Goal: Task Accomplishment & Management: Use online tool/utility

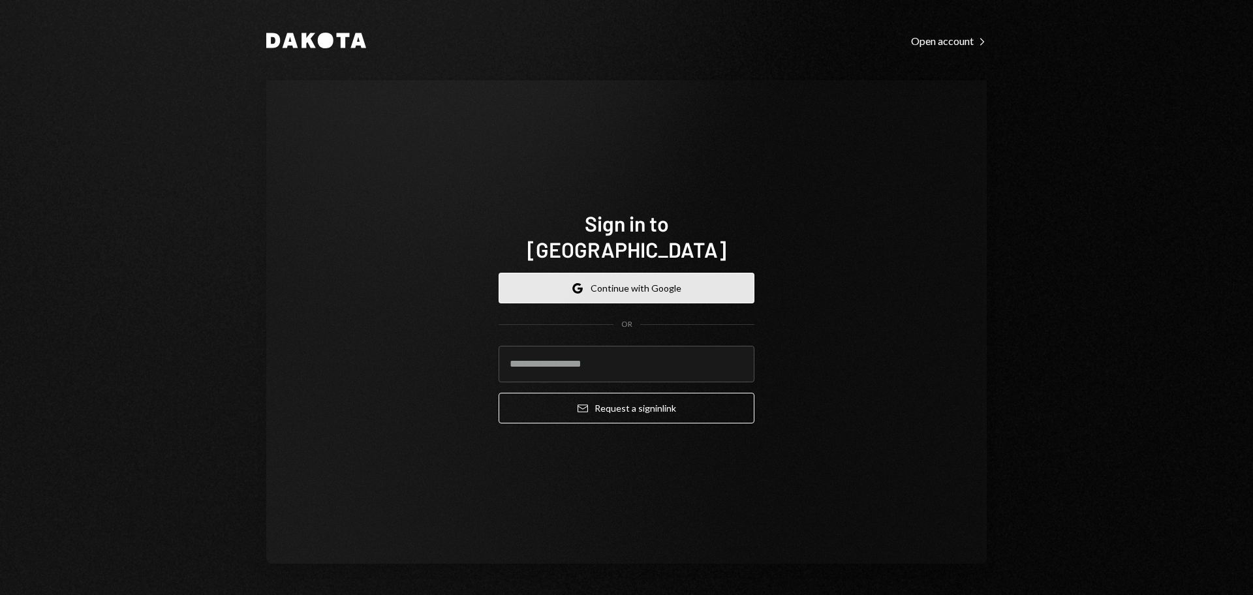
click at [601, 275] on button "Google Continue with Google" at bounding box center [627, 288] width 256 height 31
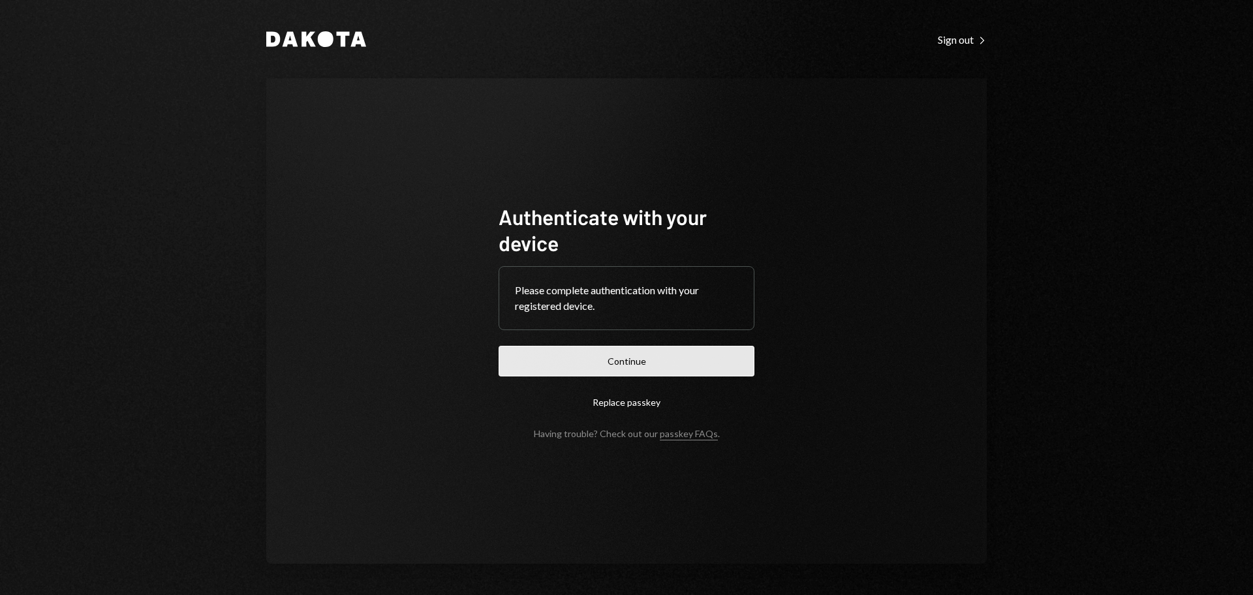
click at [651, 362] on button "Continue" at bounding box center [627, 361] width 256 height 31
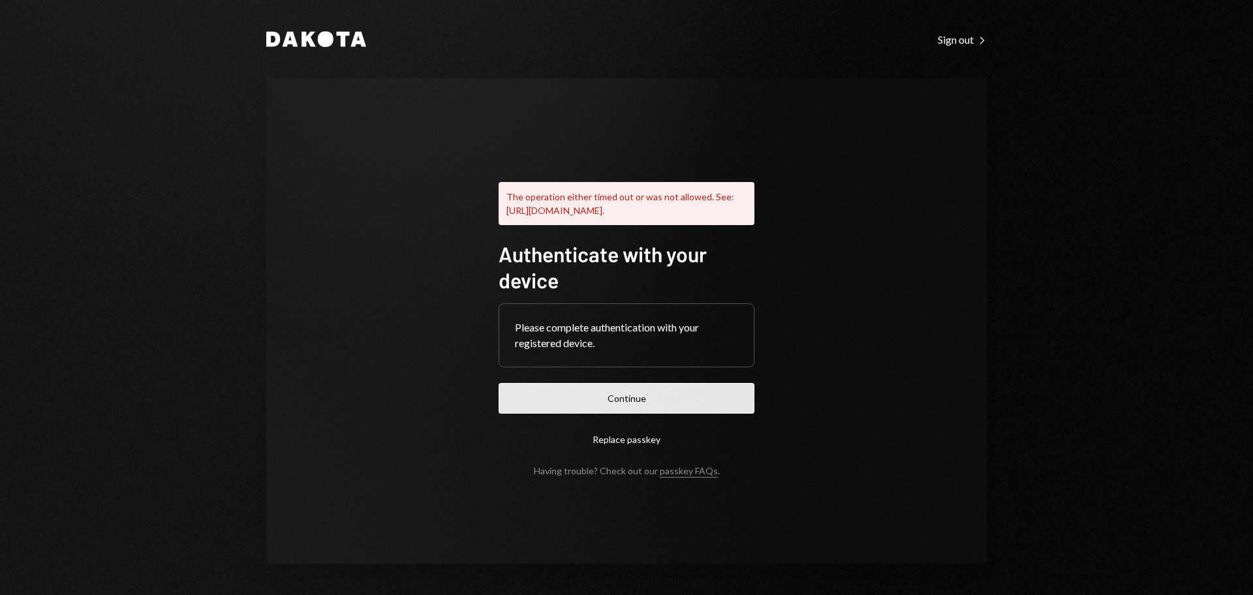
click at [731, 391] on button "Continue" at bounding box center [627, 398] width 256 height 31
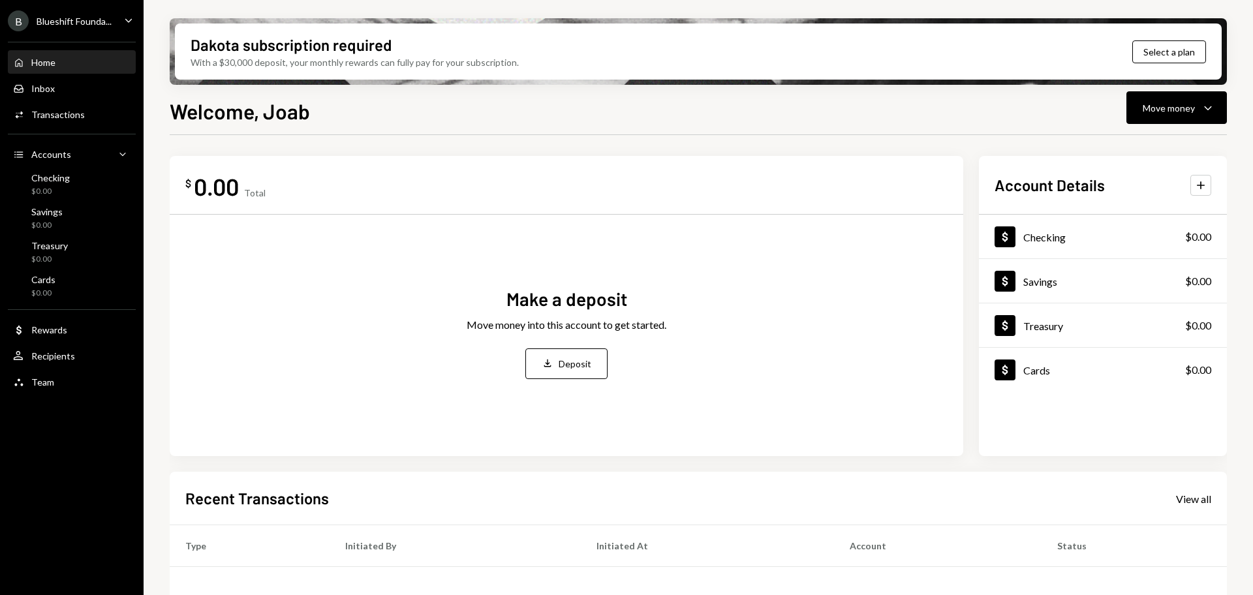
click at [66, 14] on div "B Blueshift Founda..." at bounding box center [60, 20] width 104 height 21
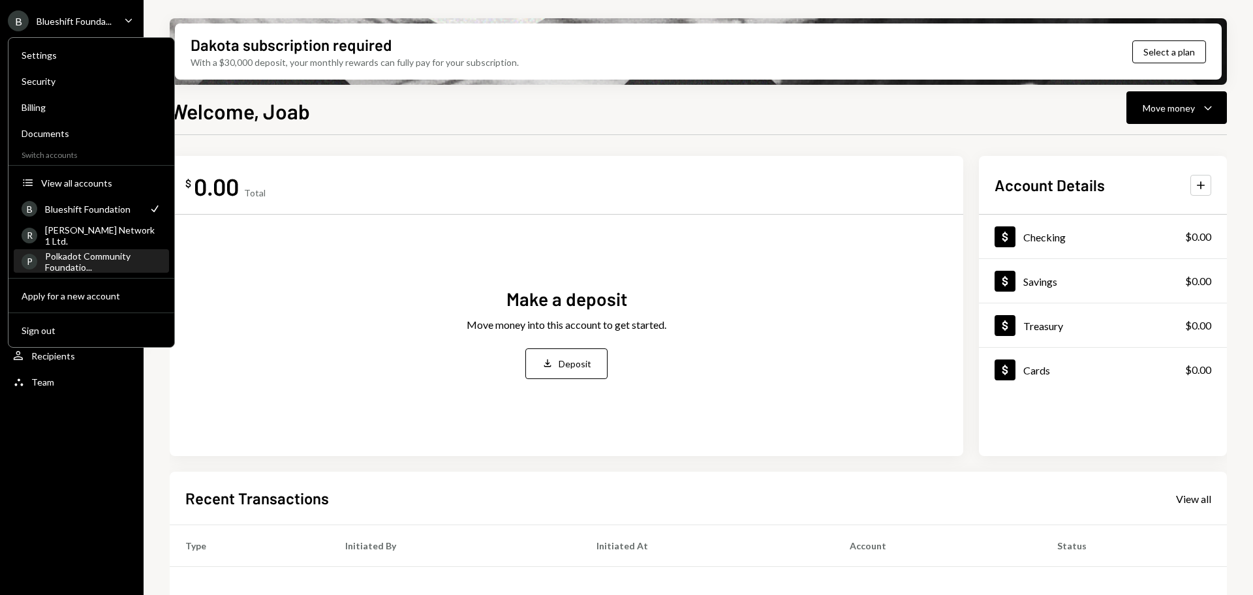
click at [86, 260] on div "Polkadot Community Foundatio..." at bounding box center [103, 262] width 116 height 22
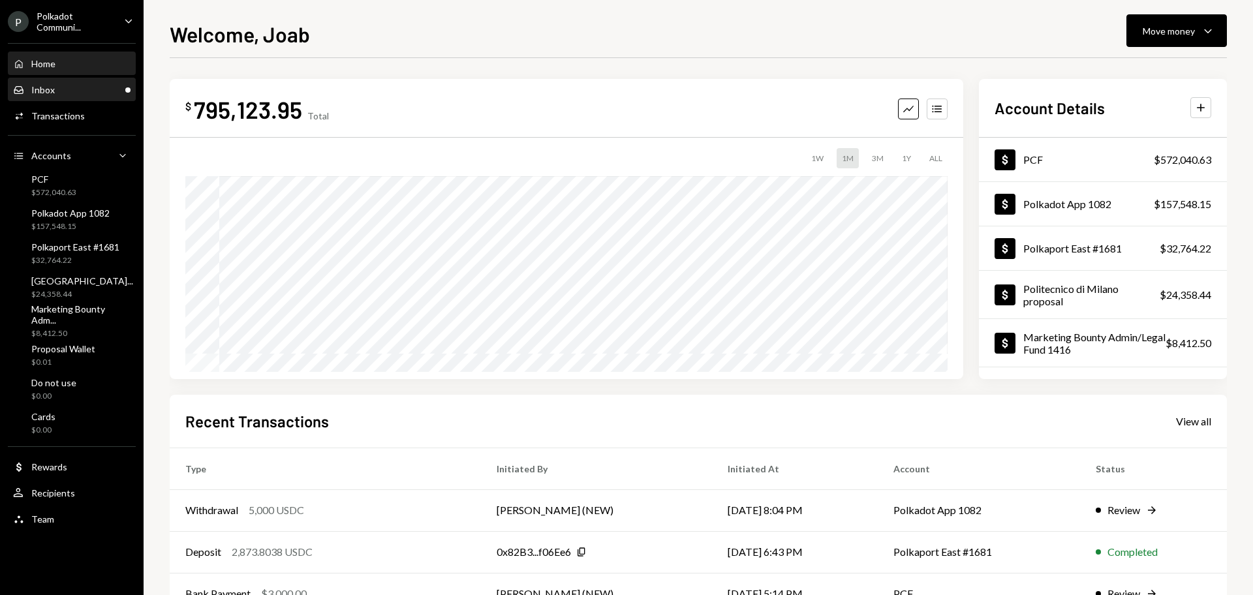
click at [82, 97] on div "Inbox Inbox" at bounding box center [71, 90] width 117 height 22
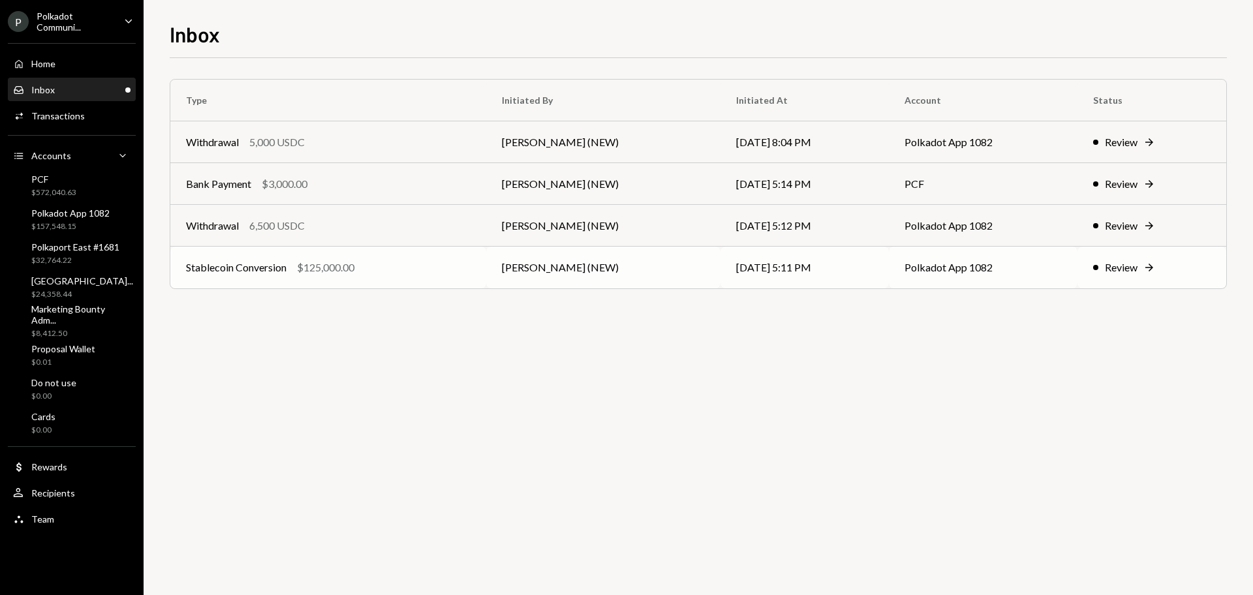
click at [1127, 274] on div "Review" at bounding box center [1121, 268] width 33 height 16
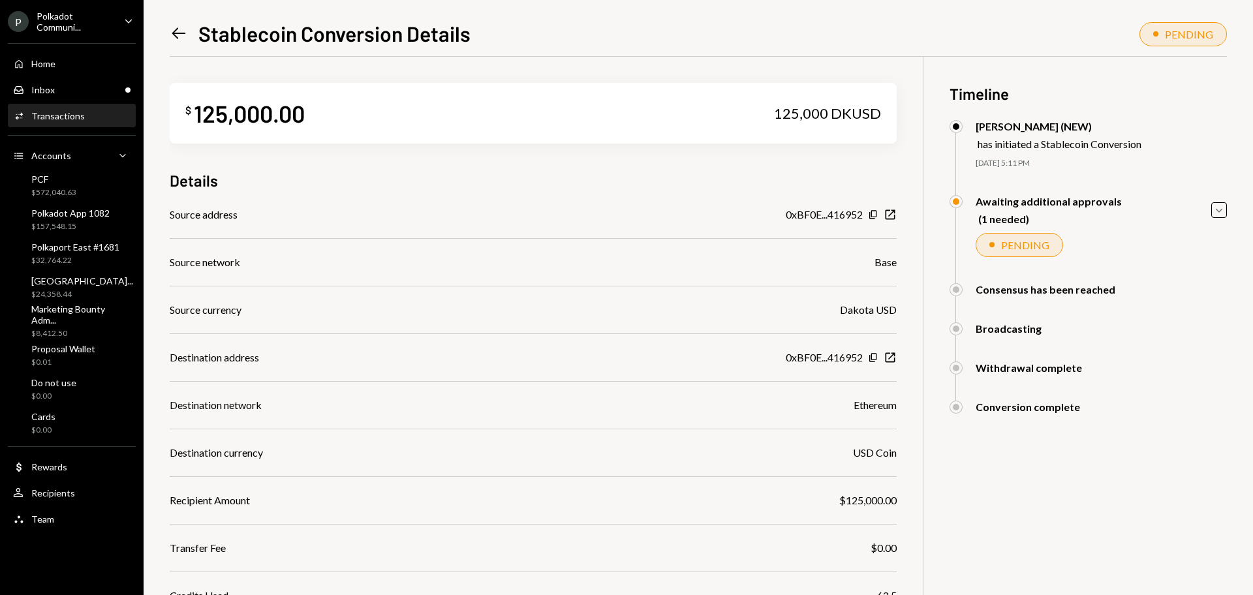
scroll to position [123, 0]
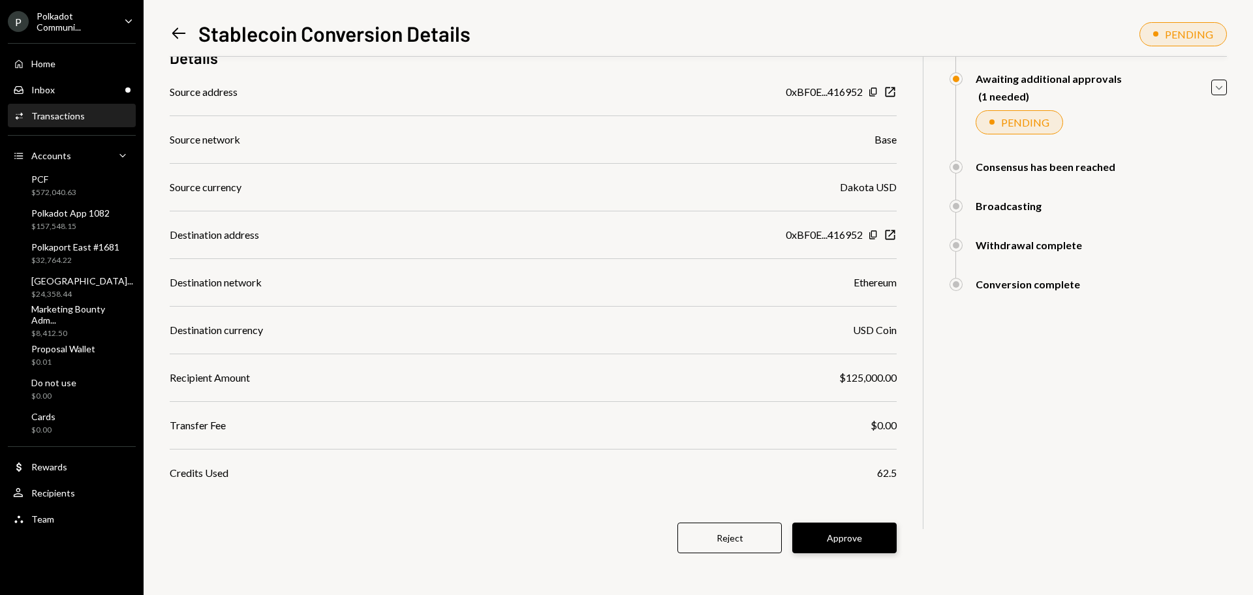
click at [820, 542] on button "Approve" at bounding box center [844, 538] width 104 height 31
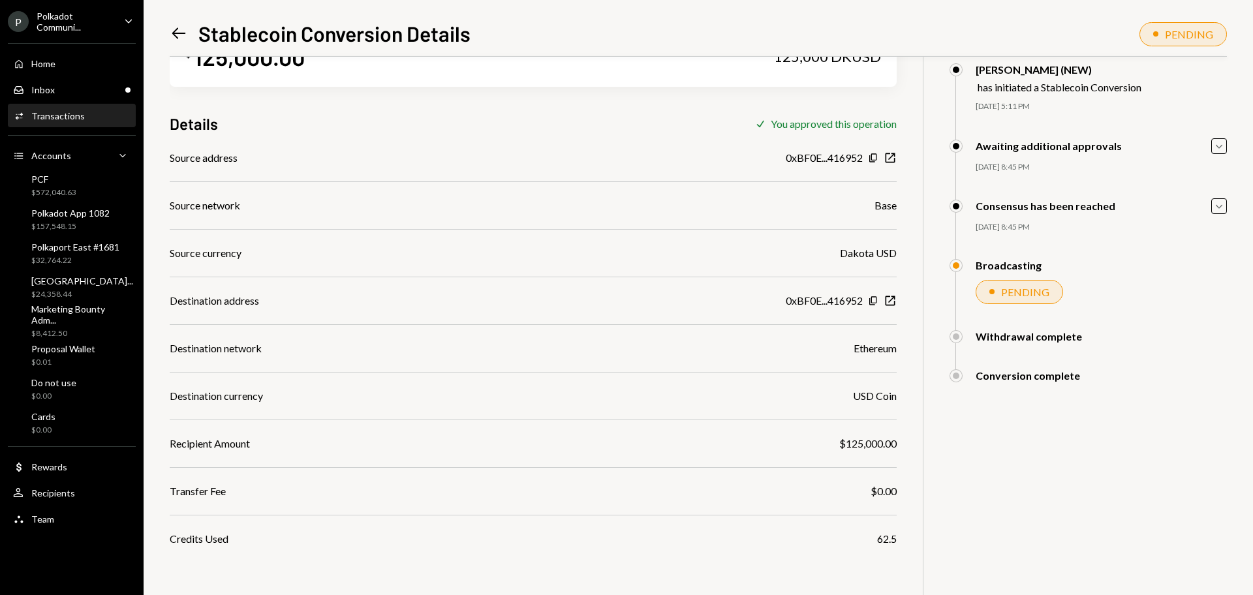
scroll to position [0, 0]
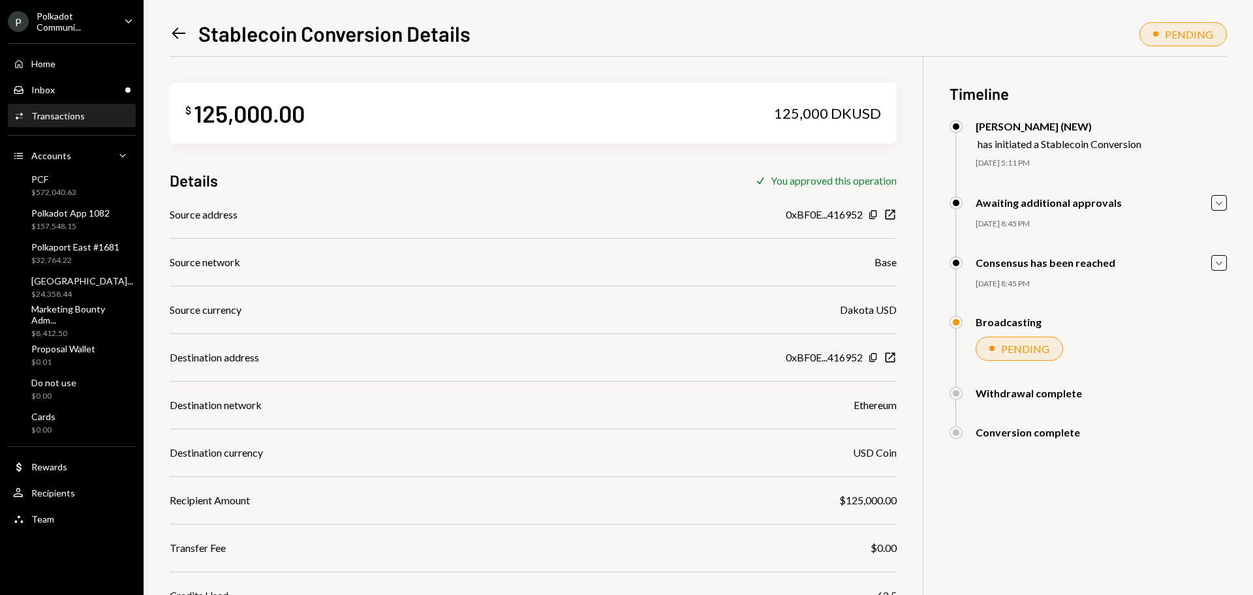
click at [179, 39] on icon "Left Arrow" at bounding box center [179, 33] width 18 height 18
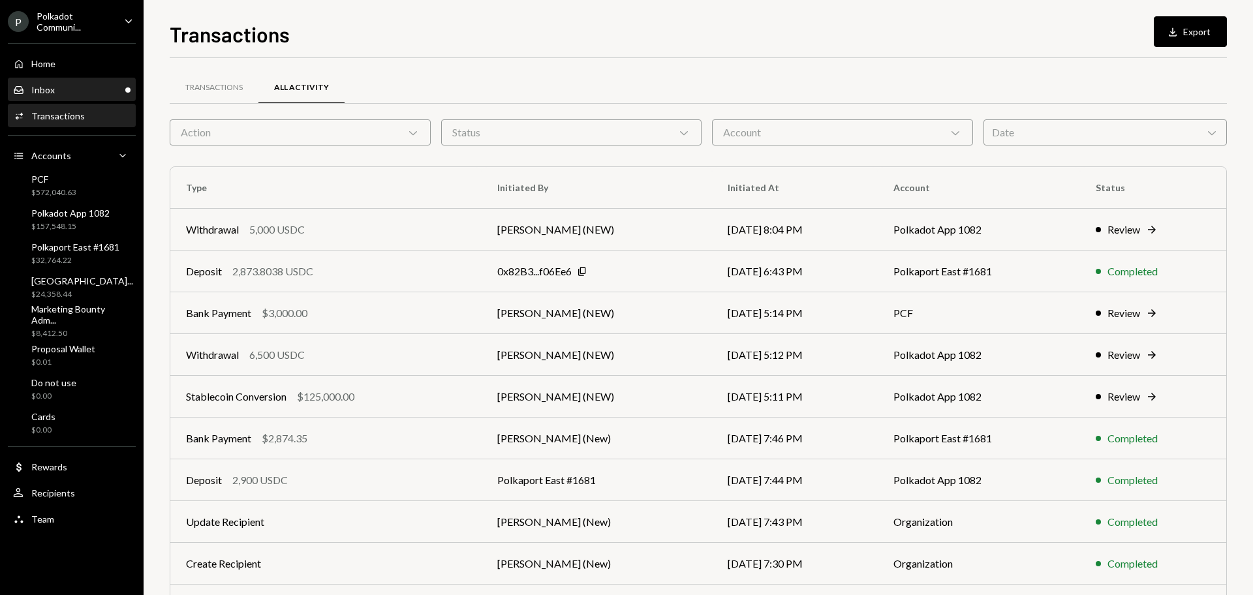
click at [87, 99] on div "Inbox Inbox" at bounding box center [71, 90] width 117 height 22
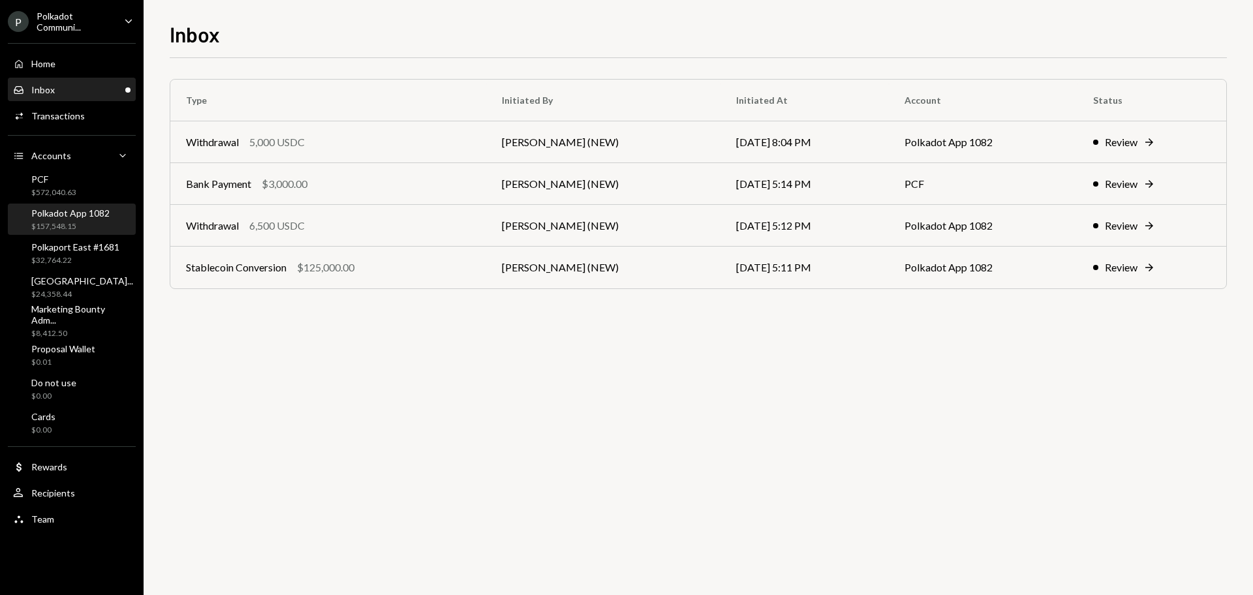
click at [82, 215] on div "Polkadot App 1082" at bounding box center [70, 213] width 78 height 11
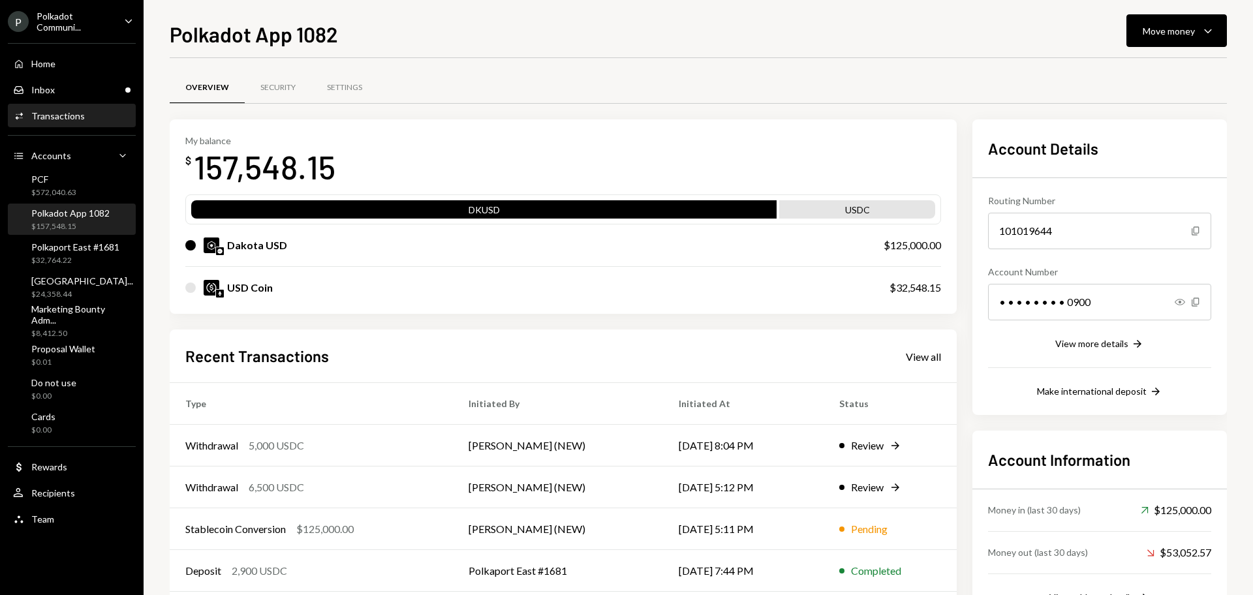
click at [50, 105] on div "Activities Transactions" at bounding box center [71, 116] width 117 height 22
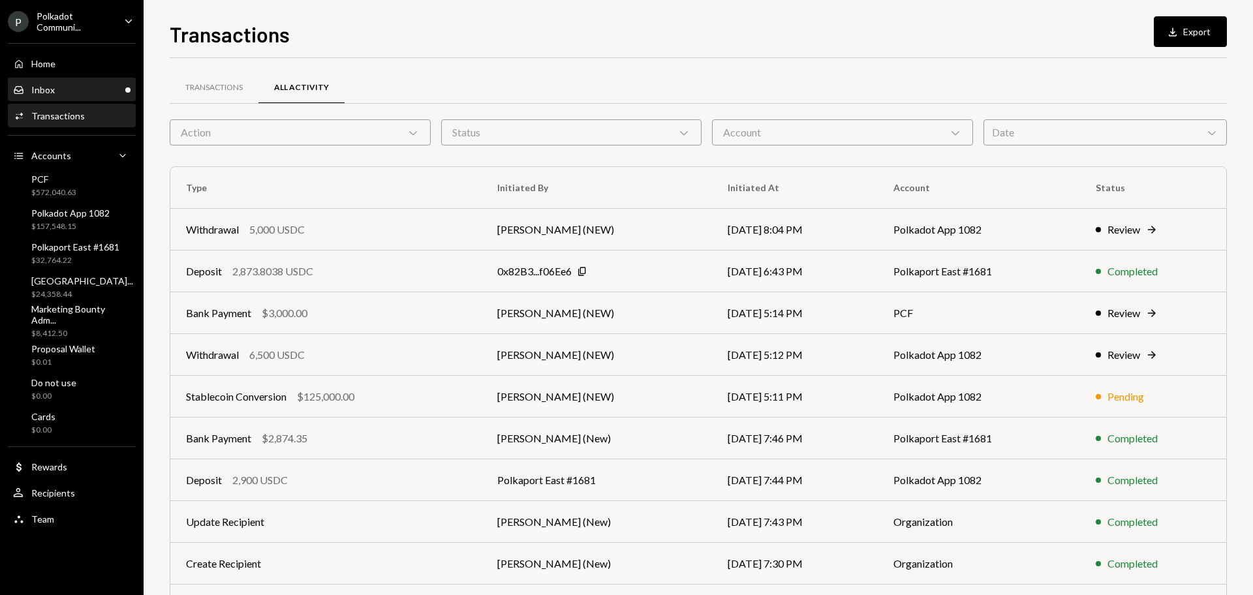
click at [87, 89] on div "Inbox Inbox" at bounding box center [71, 90] width 117 height 12
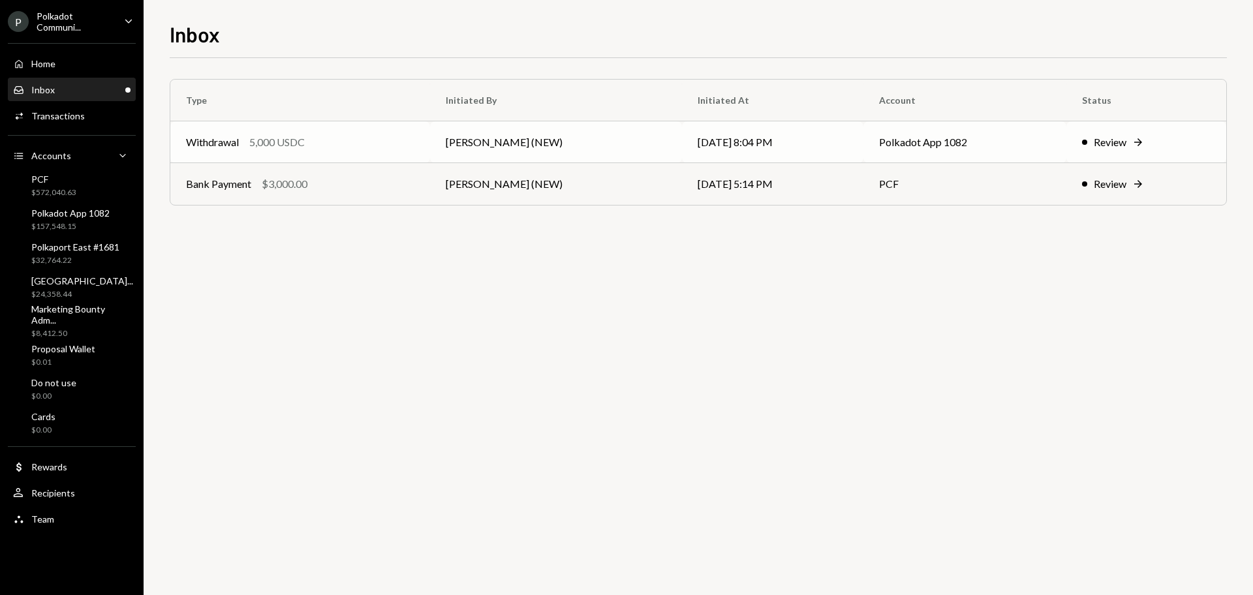
click at [651, 148] on td "[PERSON_NAME] (NEW)" at bounding box center [556, 142] width 252 height 42
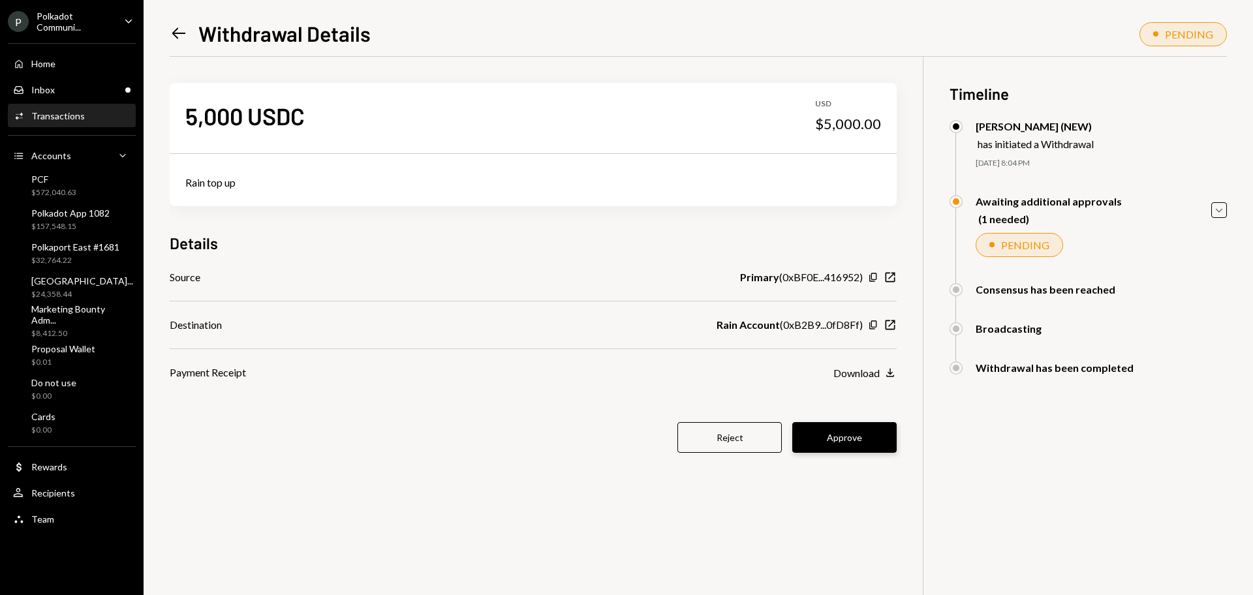
click at [845, 439] on button "Approve" at bounding box center [844, 437] width 104 height 31
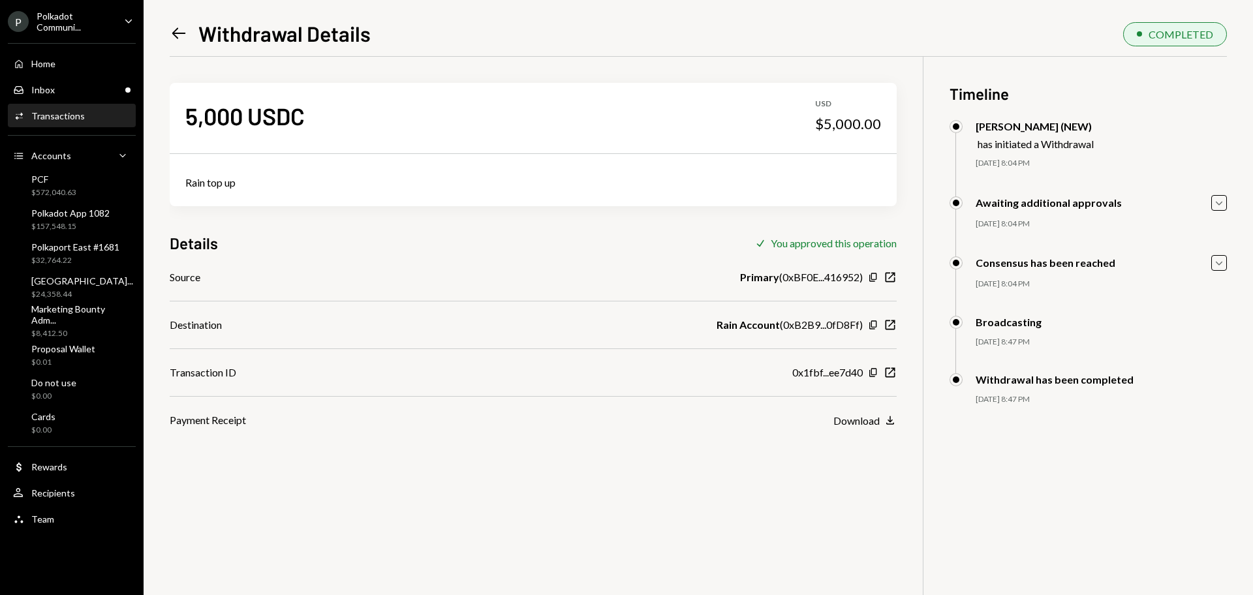
click at [180, 37] on icon "Left Arrow" at bounding box center [179, 33] width 18 height 18
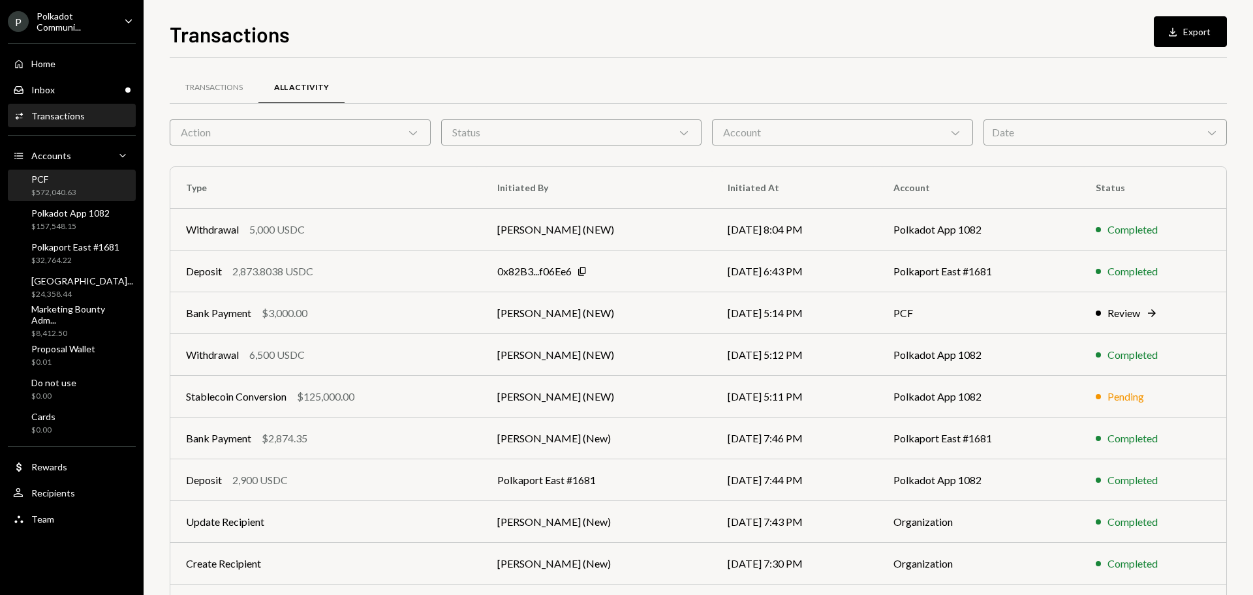
click at [72, 193] on div "$572,040.63" at bounding box center [53, 192] width 45 height 11
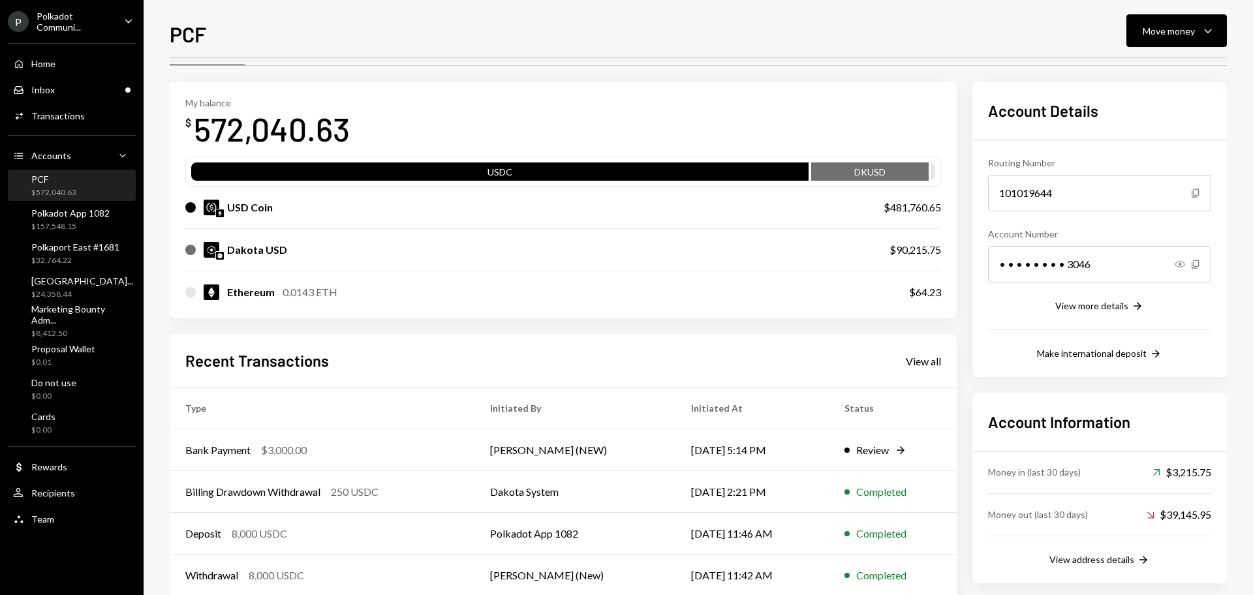
scroll to position [37, 0]
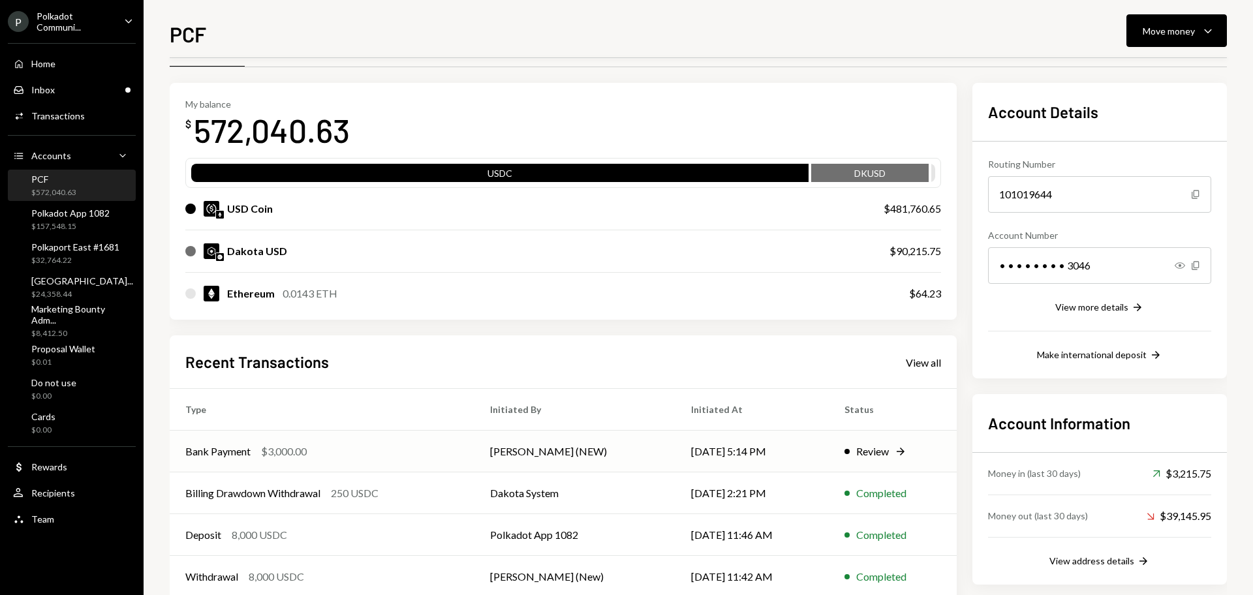
click at [896, 456] on icon "Right Arrow" at bounding box center [900, 451] width 13 height 13
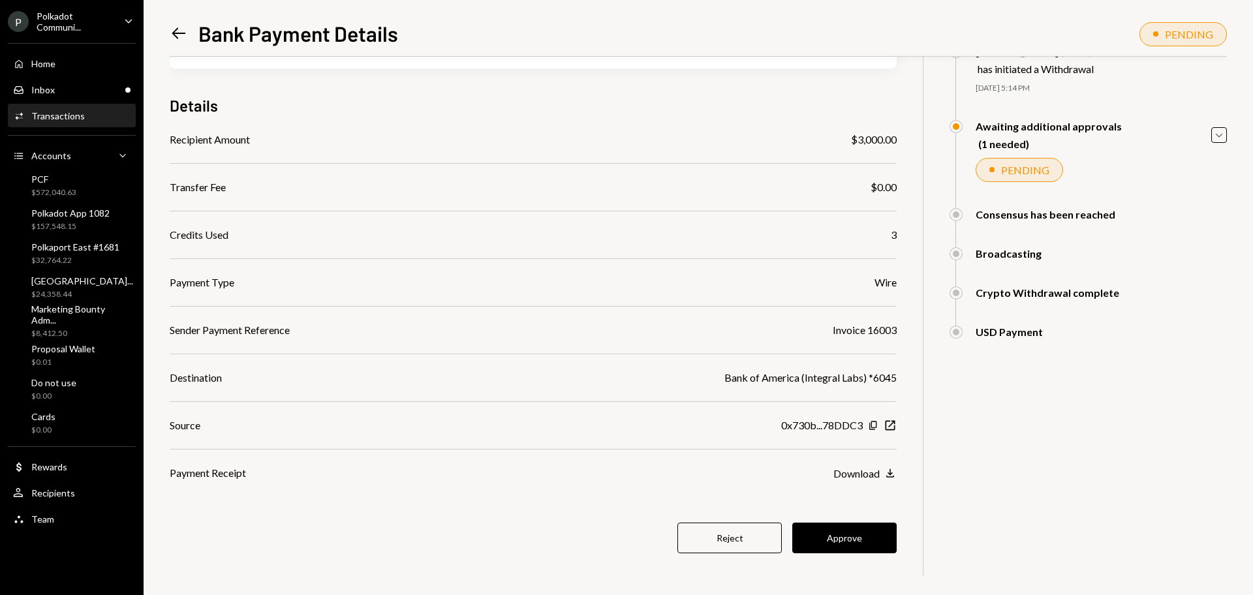
scroll to position [74, 0]
click at [812, 545] on button "Approve" at bounding box center [844, 538] width 104 height 31
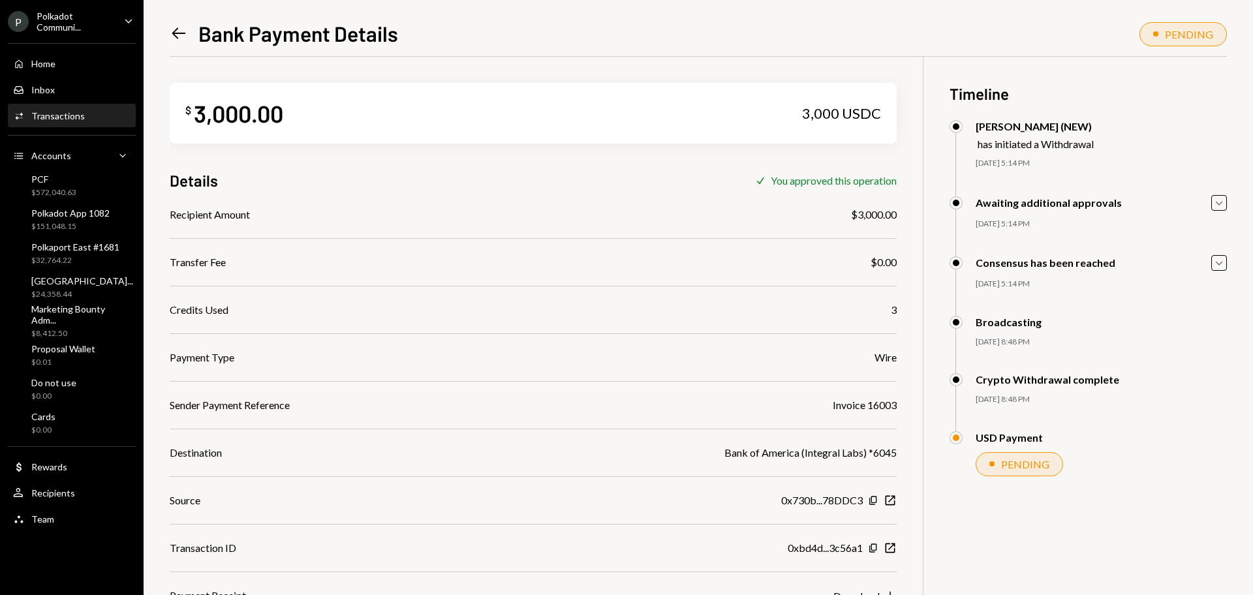
scroll to position [57, 0]
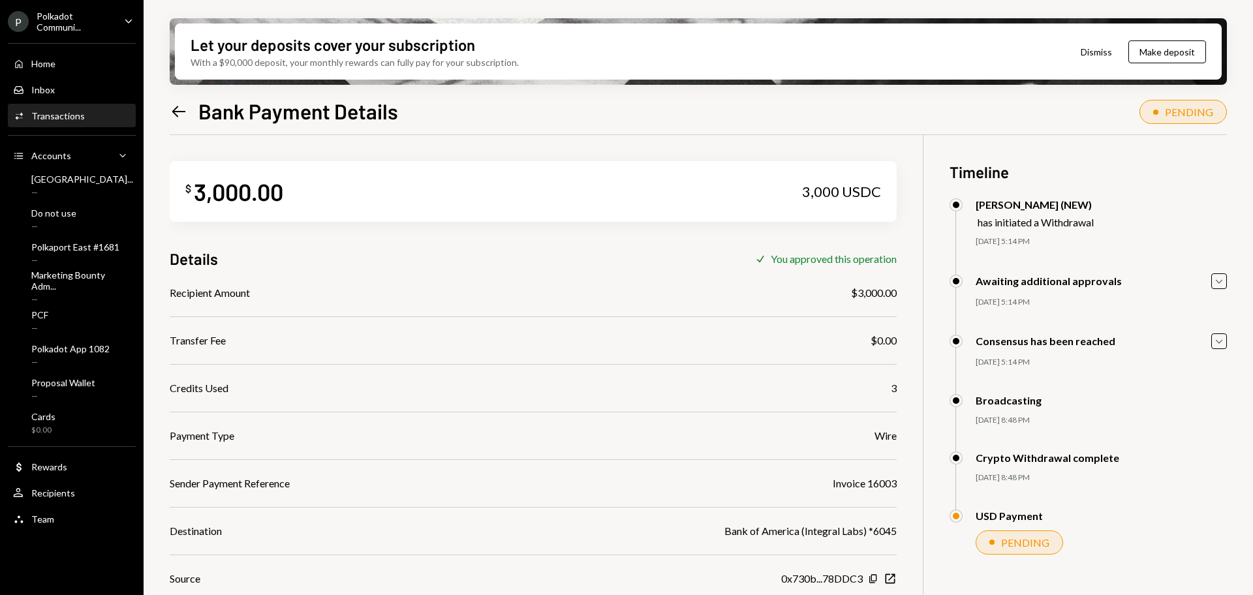
scroll to position [57, 0]
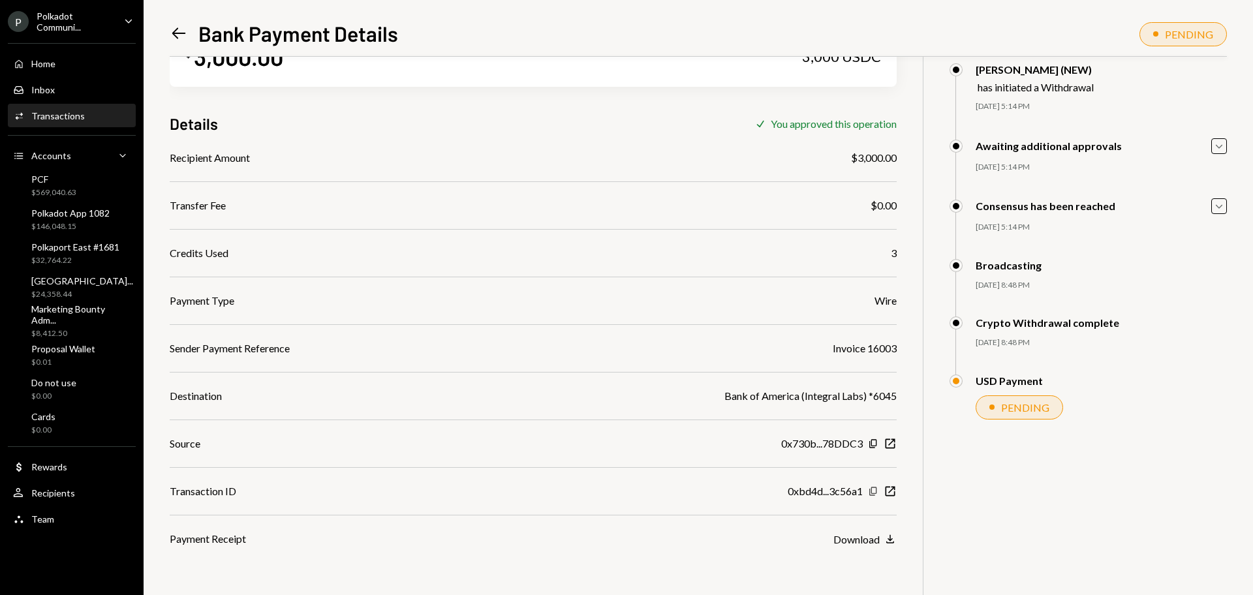
click at [869, 487] on icon "Copy" at bounding box center [873, 491] width 10 height 10
